Goal: Obtain resource: Download file/media

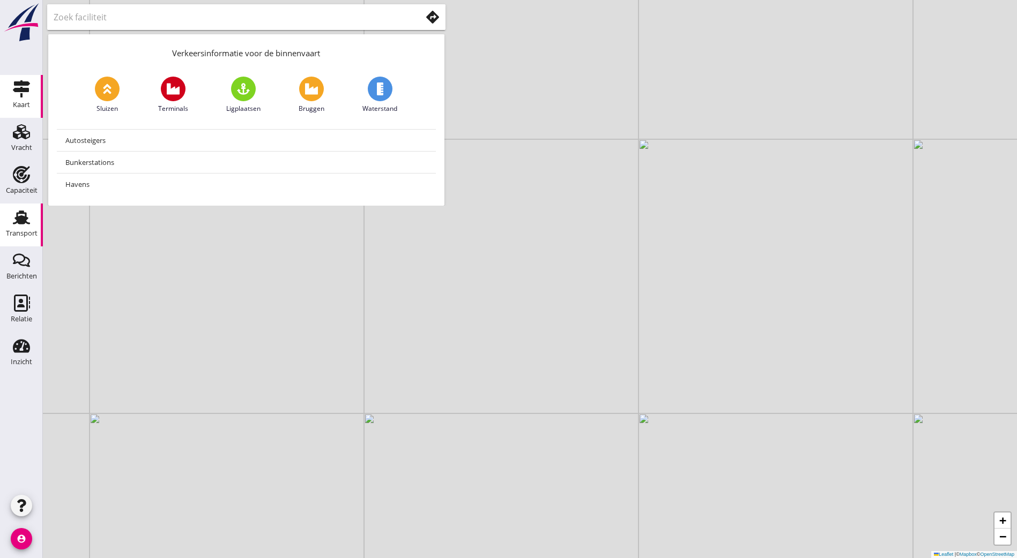
click at [25, 229] on div "Transport" at bounding box center [22, 233] width 32 height 15
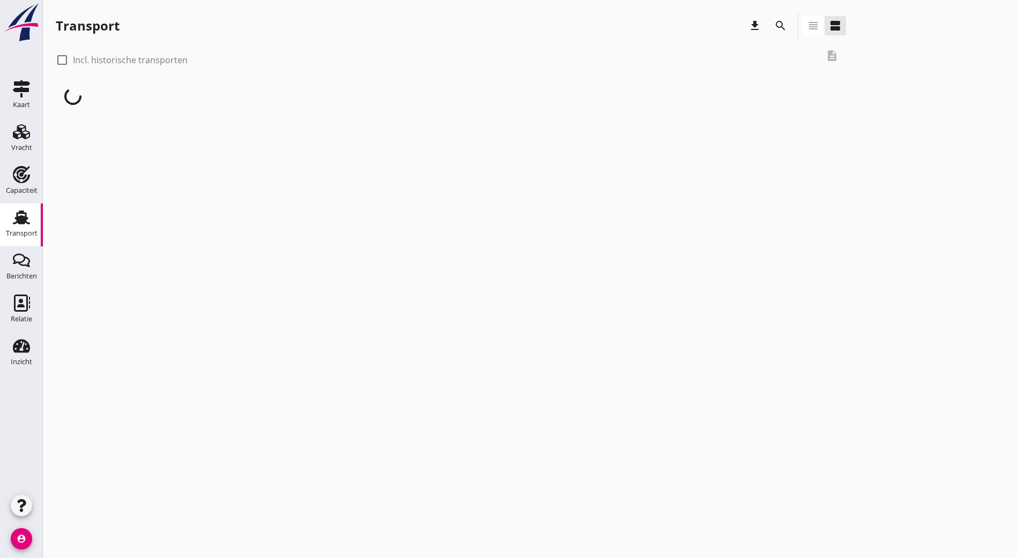
click at [774, 20] on icon "search" at bounding box center [780, 25] width 13 height 13
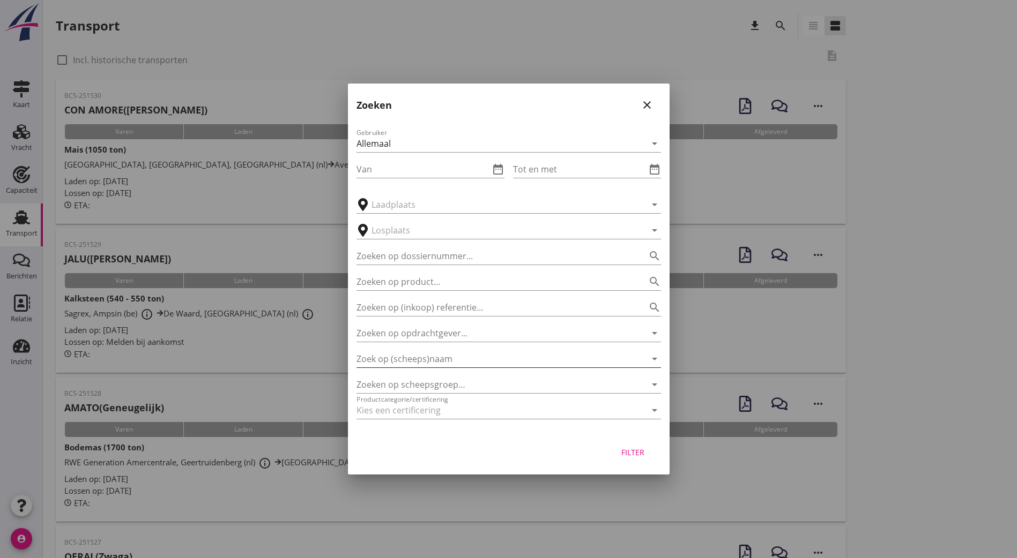
click at [427, 366] on input "Zoek op (scheeps)naam" at bounding box center [493, 359] width 274 height 17
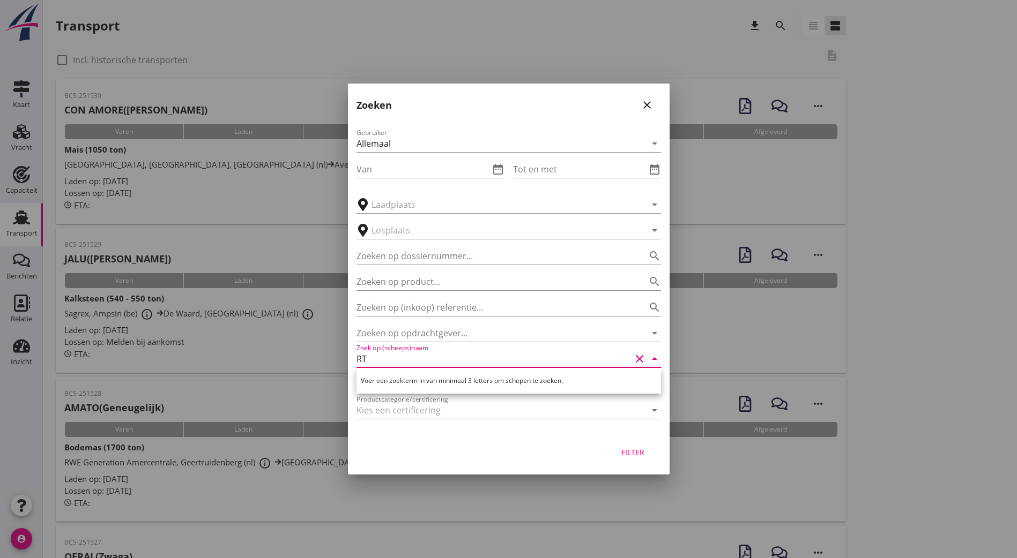
type input "R"
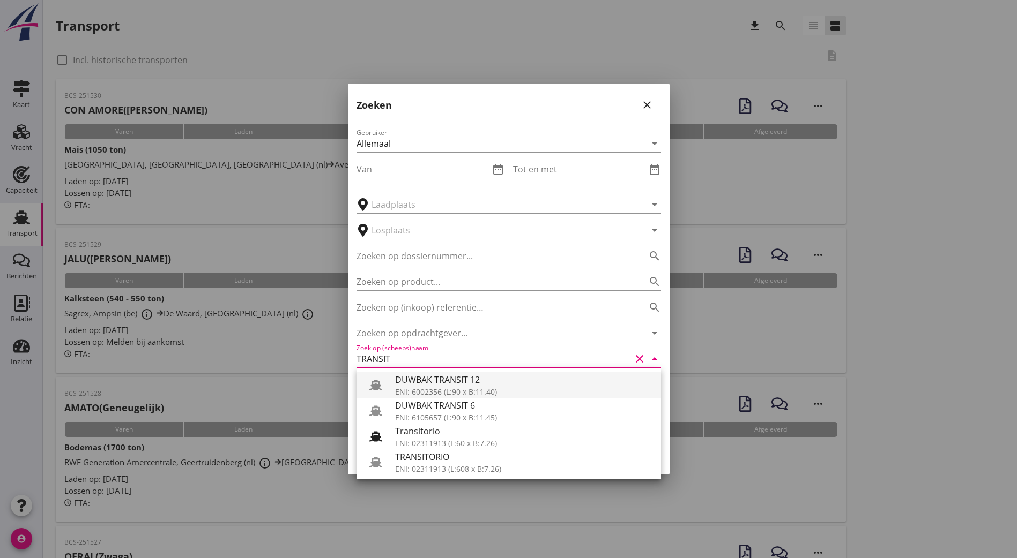
click at [424, 387] on div "ENI: 6002356 (L:90 x B:11.40)" at bounding box center [523, 391] width 257 height 11
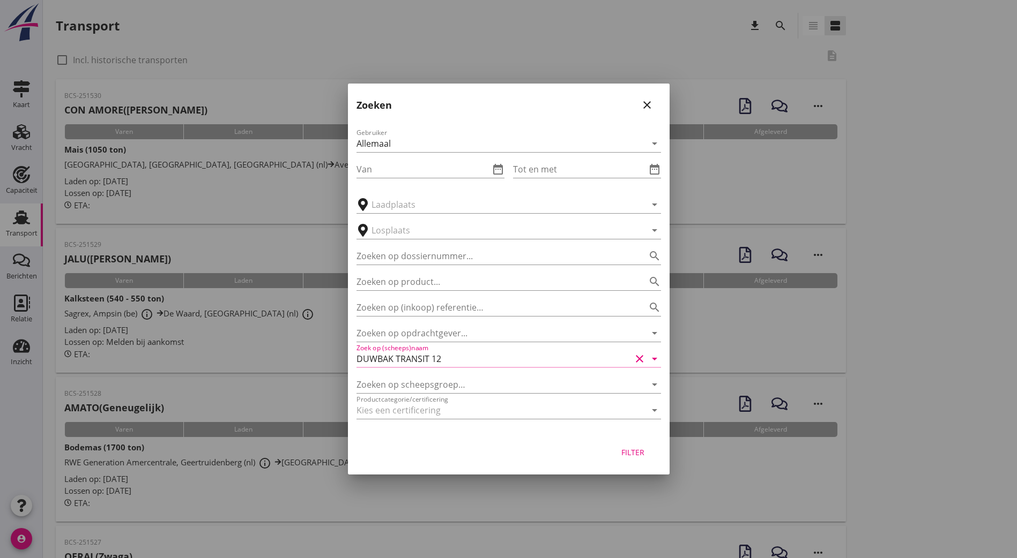
click at [639, 448] on div "Filter" at bounding box center [633, 452] width 30 height 11
type input "DUWBAK TRANSIT 12"
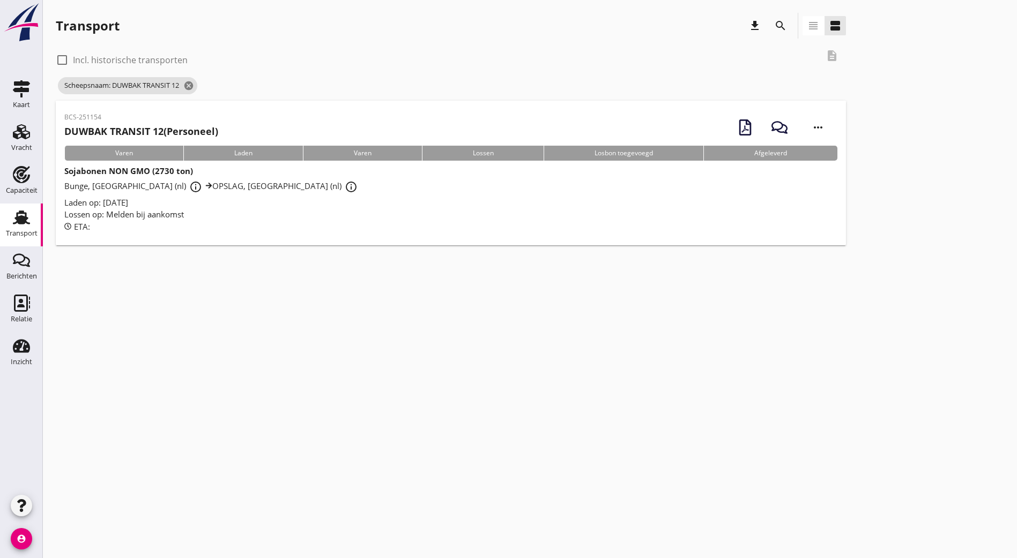
click at [198, 125] on h2 "DUWBAK TRANSIT 12 (Personeel)" at bounding box center [141, 131] width 154 height 14
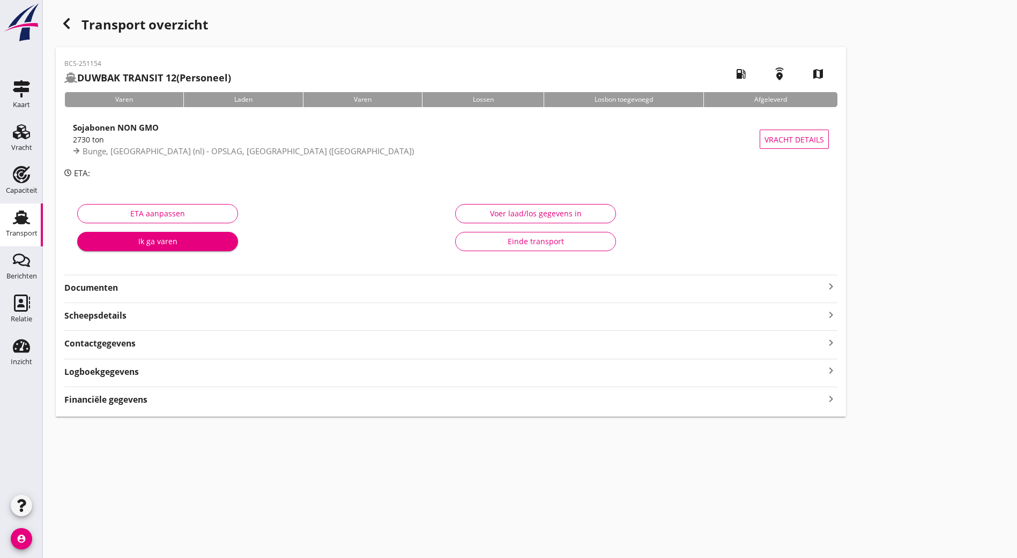
click at [137, 293] on strong "Documenten" at bounding box center [444, 288] width 760 height 12
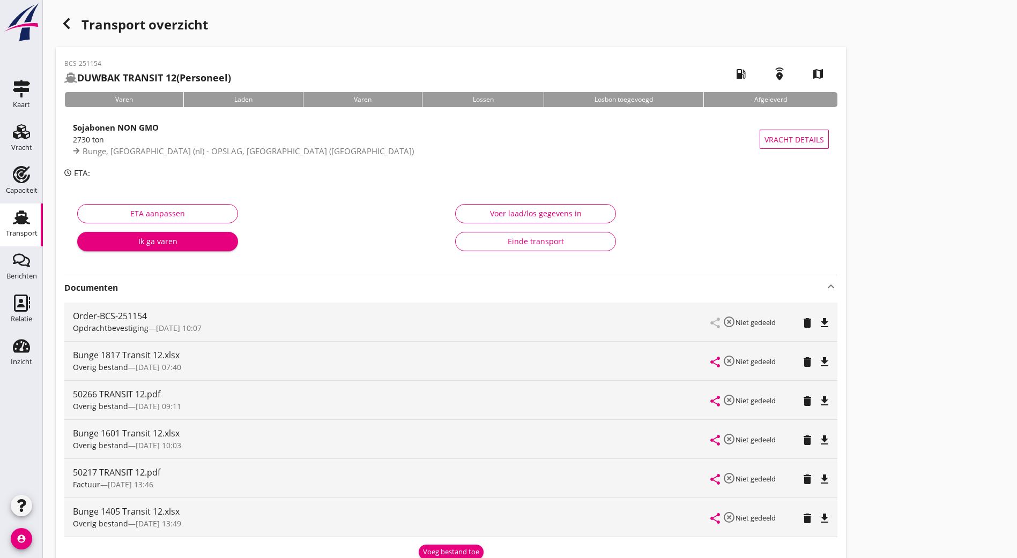
click at [803, 444] on div "delete" at bounding box center [810, 439] width 14 height 13
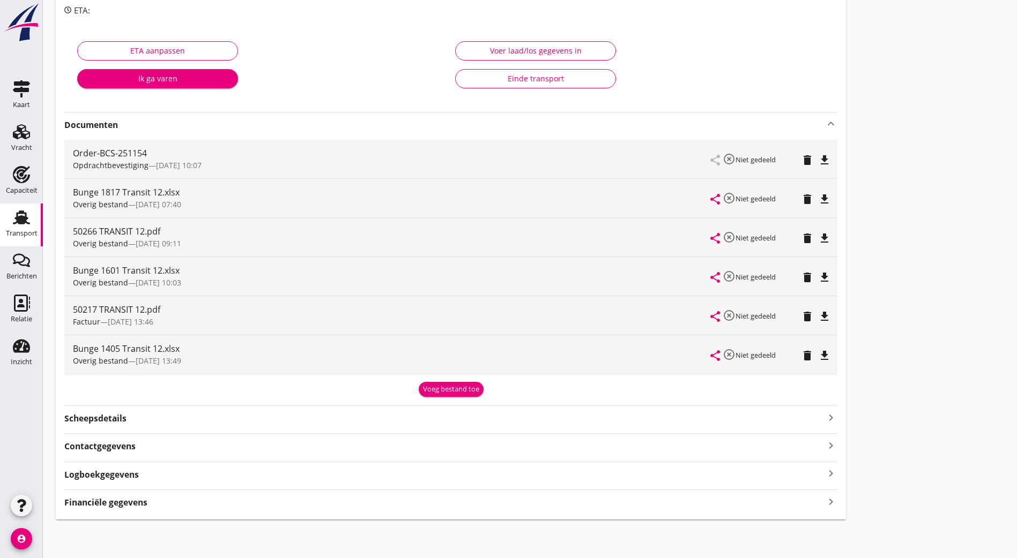
click at [150, 421] on div "Scheepsdetails keyboard_arrow_right" at bounding box center [450, 418] width 773 height 14
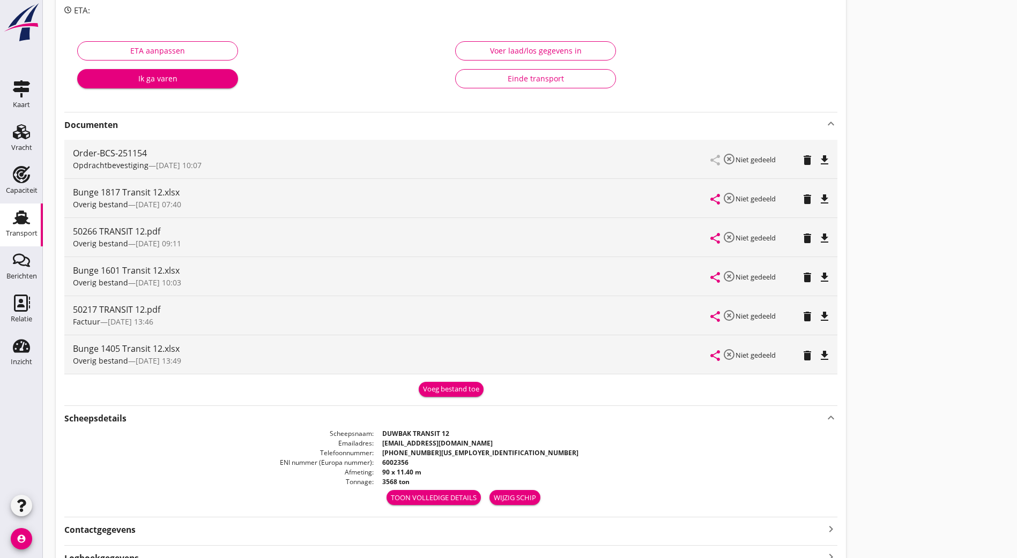
click at [386, 491] on button "Toon volledige details" at bounding box center [433, 497] width 94 height 15
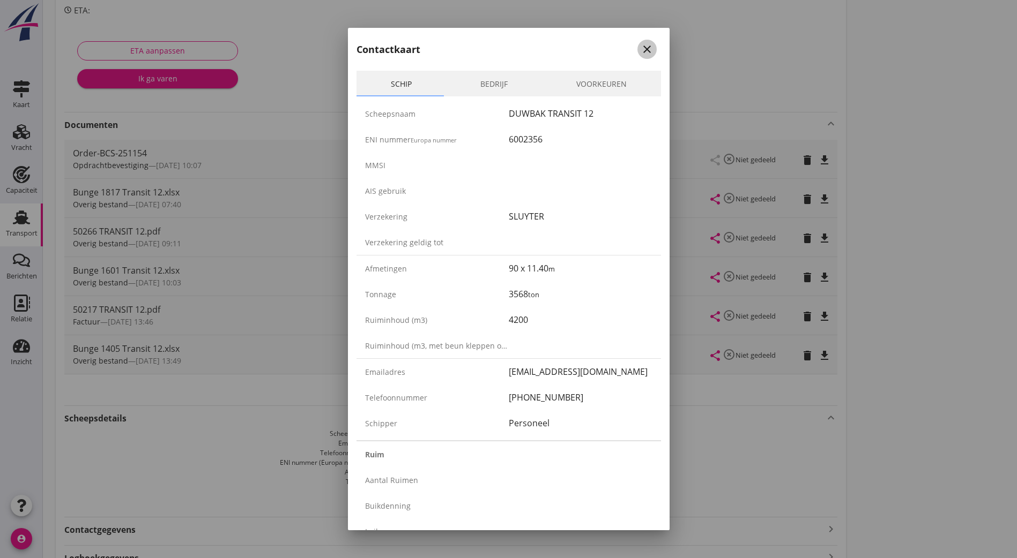
click at [640, 50] on icon "close" at bounding box center [646, 49] width 13 height 13
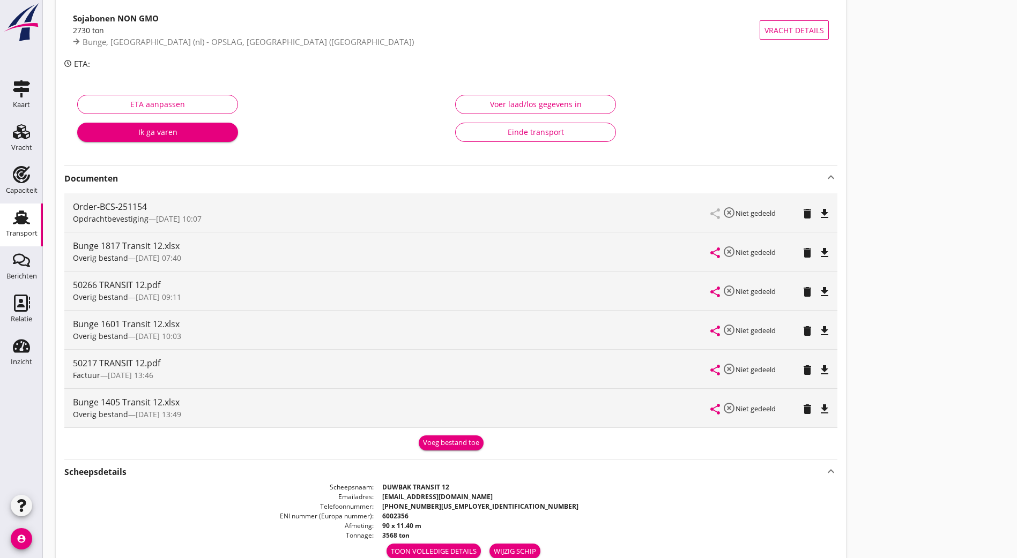
scroll to position [0, 0]
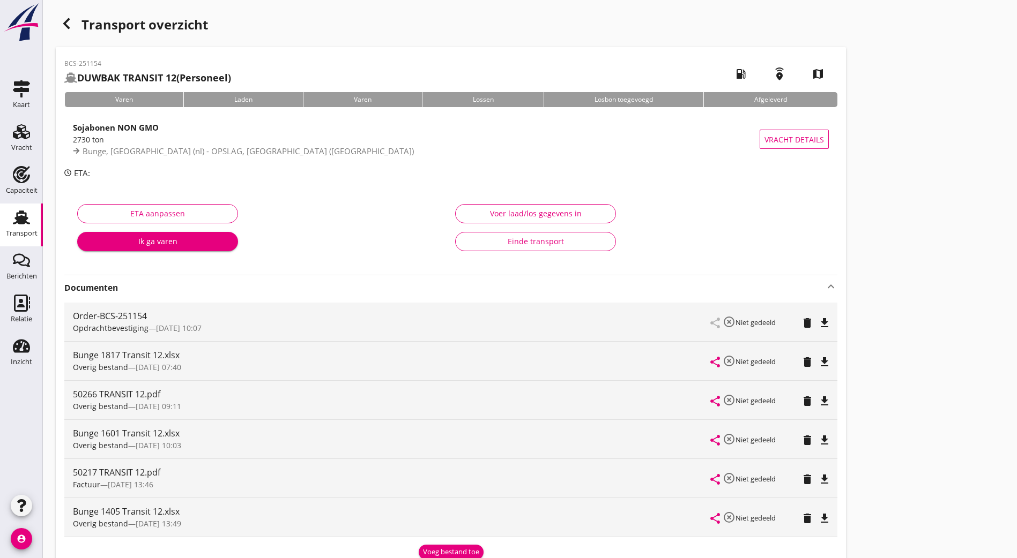
click at [66, 29] on icon "button" at bounding box center [66, 23] width 13 height 13
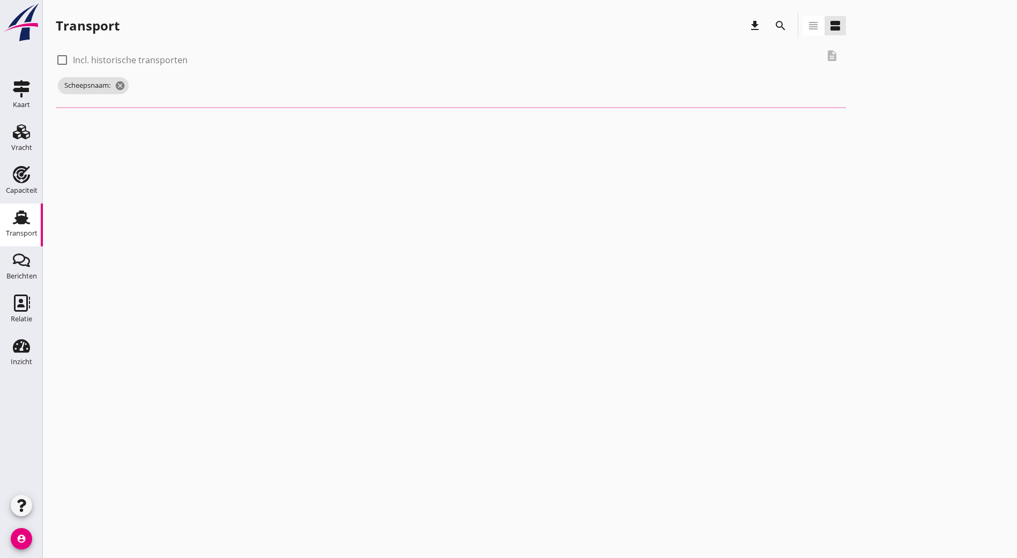
click at [774, 27] on icon "search" at bounding box center [780, 25] width 13 height 13
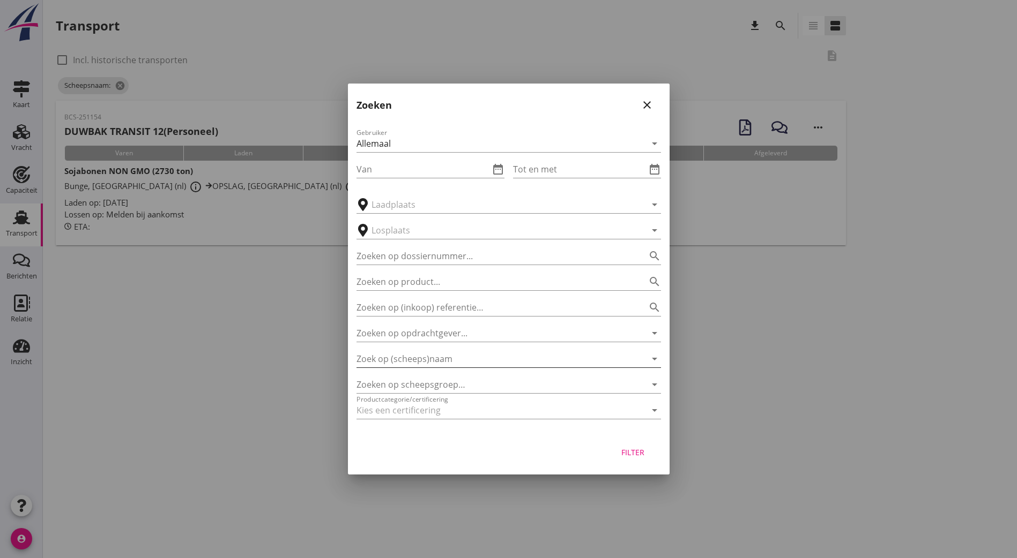
click at [426, 362] on input "Zoek op (scheeps)naam" at bounding box center [493, 359] width 274 height 17
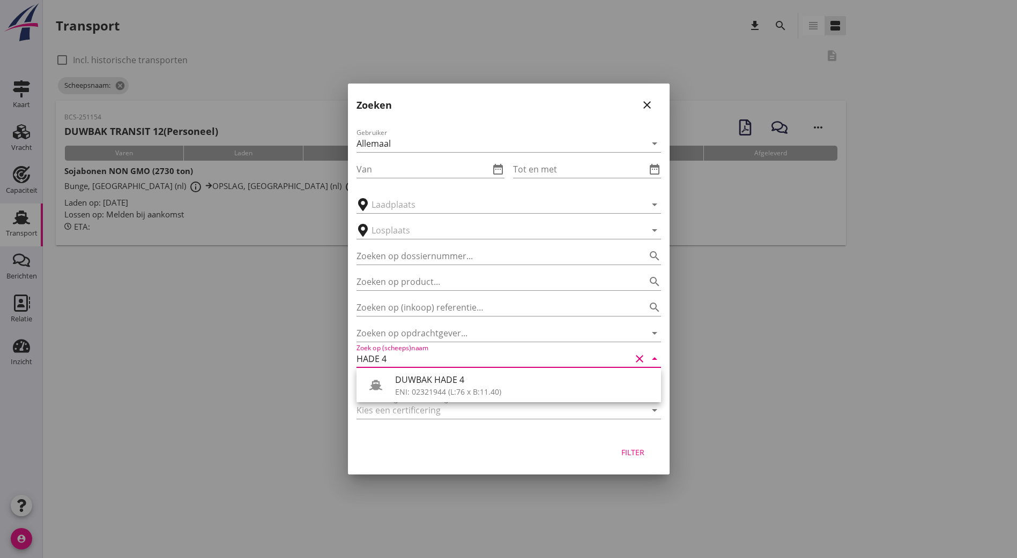
drag, startPoint x: 561, startPoint y: 382, endPoint x: 569, endPoint y: 391, distance: 12.2
click at [562, 383] on div "DUWBAK HADE 4" at bounding box center [523, 380] width 257 height 13
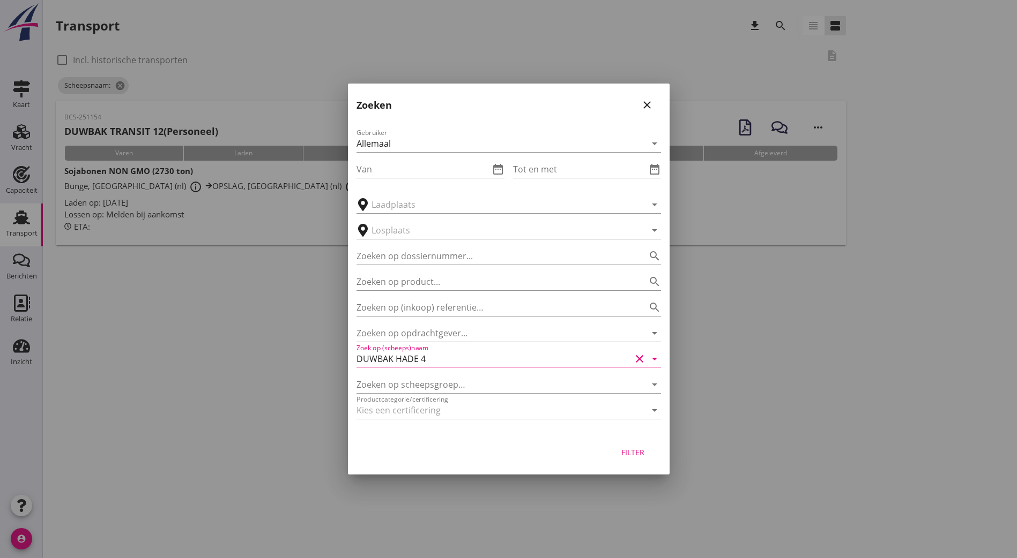
click at [631, 450] on div "Filter" at bounding box center [633, 452] width 30 height 11
type input "DUWBAK HADE 4"
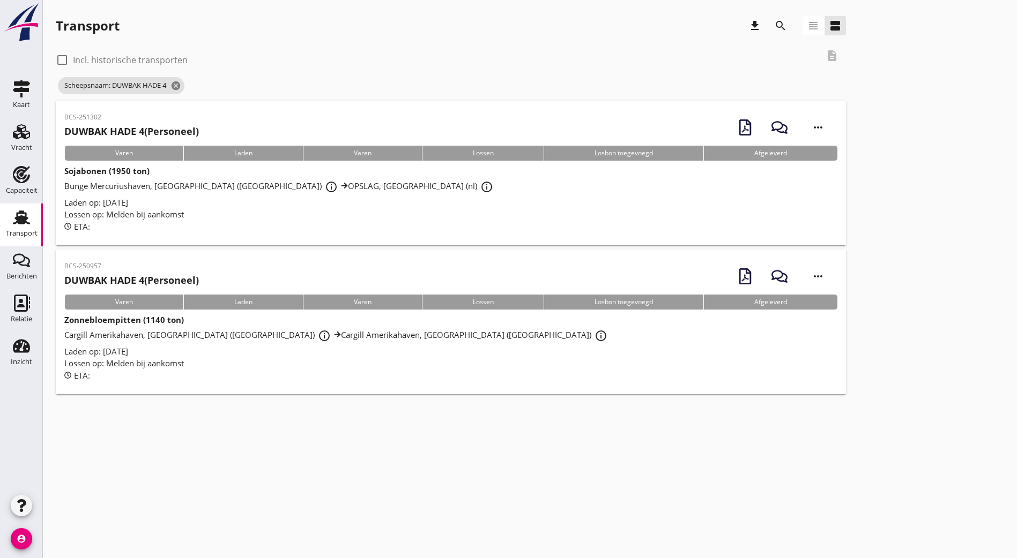
click at [235, 122] on div "BCS-251302 DUWBAK HADE 4 (Personeel) more_horiz" at bounding box center [450, 127] width 773 height 36
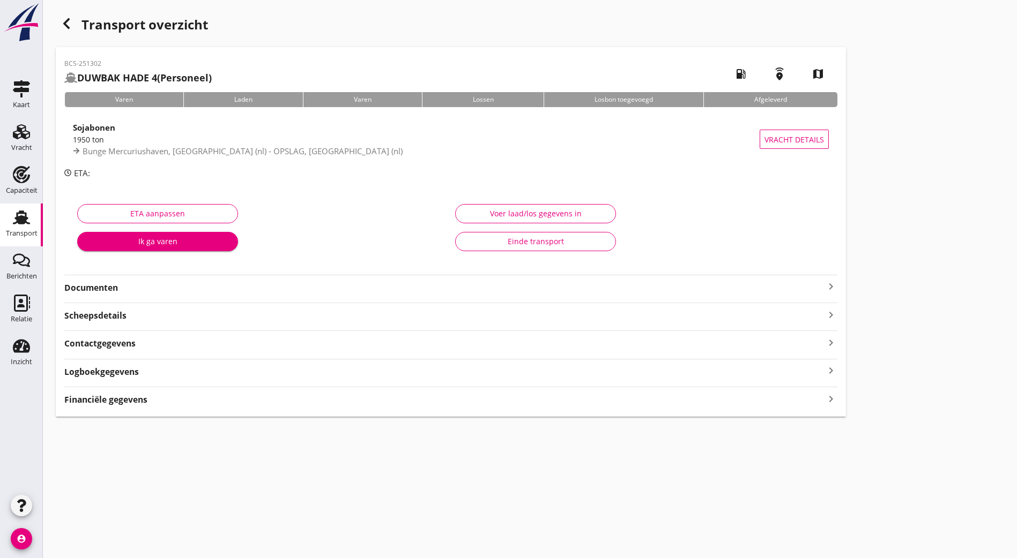
click at [208, 291] on strong "Documenten" at bounding box center [444, 288] width 760 height 12
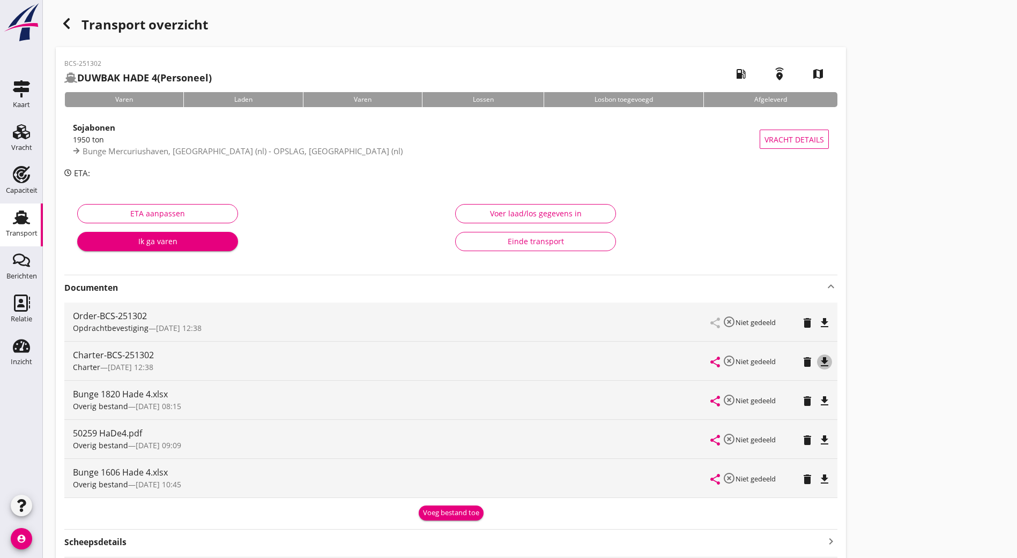
click at [818, 363] on icon "file_download" at bounding box center [824, 362] width 13 height 13
